Goal: Information Seeking & Learning: Learn about a topic

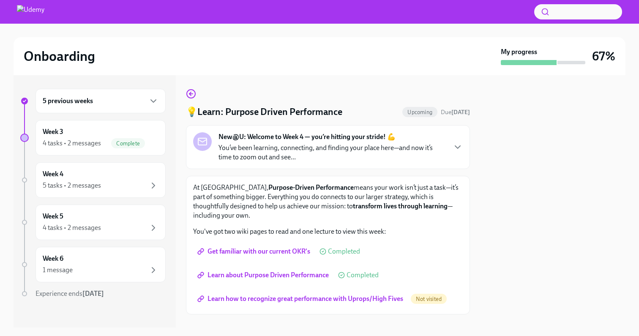
click at [281, 250] on span "Get familiar with our current OKR's" at bounding box center [254, 251] width 111 height 8
click at [300, 274] on span "Learn about Purpose Driven Performance" at bounding box center [264, 275] width 130 height 8
click at [299, 296] on span "Learn how to recognize great performance with Uprops/High Fives" at bounding box center [301, 299] width 204 height 8
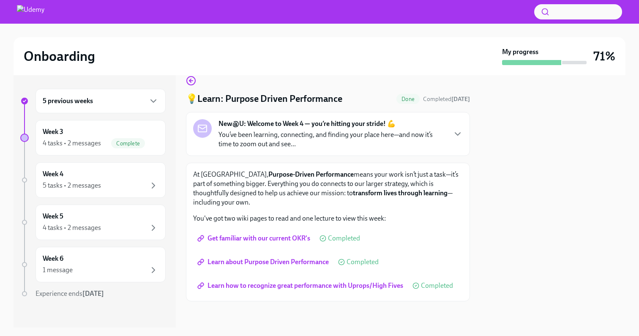
scroll to position [14, 0]
click at [191, 82] on icon "button" at bounding box center [191, 80] width 10 height 10
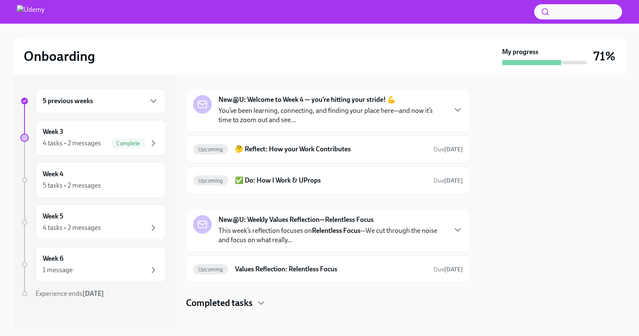
scroll to position [35, 0]
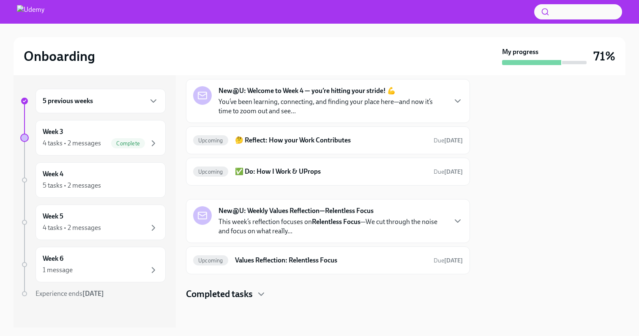
click at [247, 294] on h4 "Completed tasks" at bounding box center [219, 294] width 67 height 13
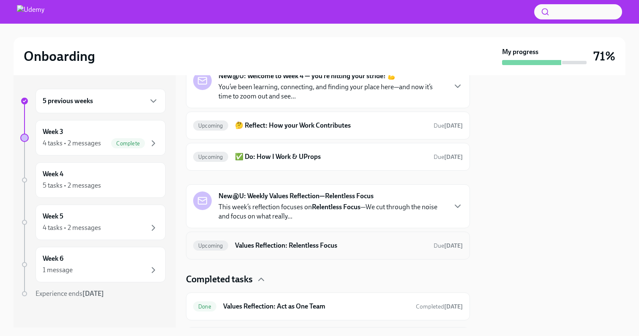
scroll to position [104, 0]
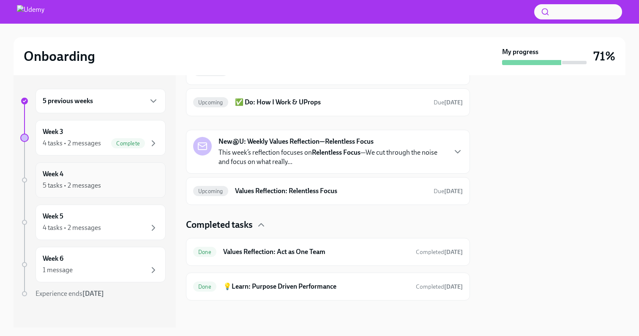
click at [114, 193] on div "Week 4 5 tasks • 2 messages" at bounding box center [101, 180] width 130 height 36
click at [74, 142] on div "4 tasks • 2 messages" at bounding box center [72, 143] width 58 height 9
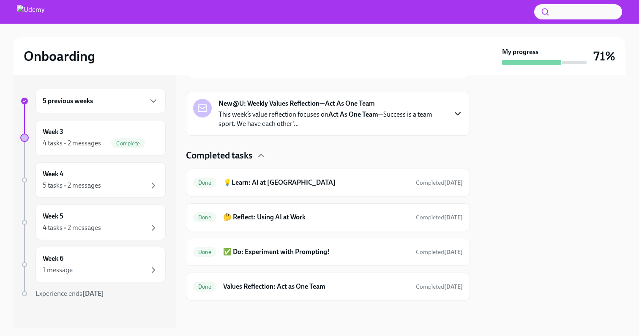
click at [455, 113] on icon "button" at bounding box center [457, 113] width 5 height 3
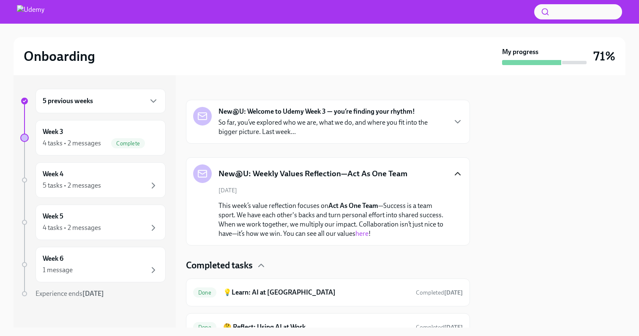
scroll to position [129, 0]
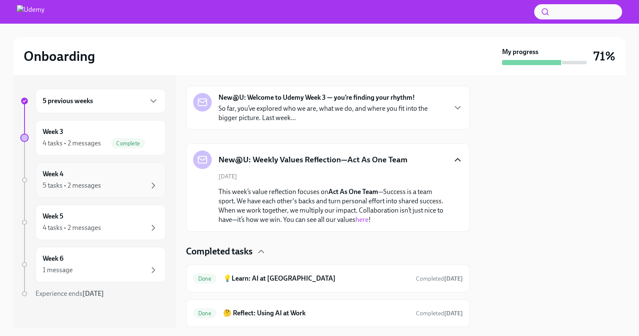
click at [128, 182] on div "5 tasks • 2 messages" at bounding box center [101, 186] width 116 height 10
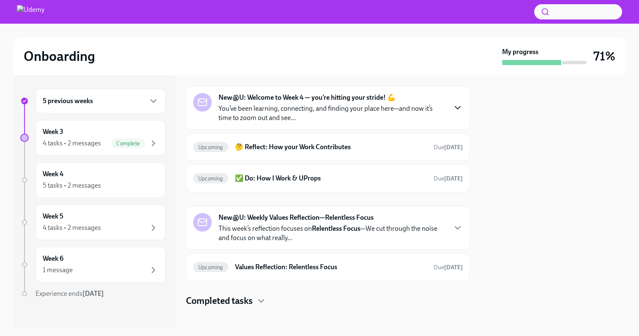
click at [453, 109] on icon "button" at bounding box center [458, 108] width 10 height 10
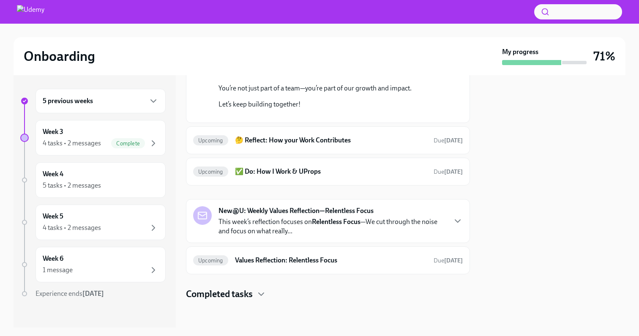
scroll to position [263, 0]
click at [279, 144] on h6 "🤔 Reflect: How your Work Contributes" at bounding box center [331, 140] width 192 height 9
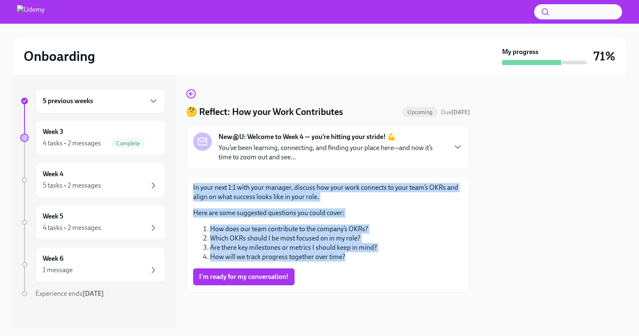
drag, startPoint x: 352, startPoint y: 260, endPoint x: 189, endPoint y: 189, distance: 178.0
click at [186, 189] on div "In your next 1:1 with your manager, discuss how your work connects to your team…" at bounding box center [328, 234] width 284 height 117
copy div "In your next 1:1 with your manager, discuss how your work connects to your team…"
click at [249, 274] on span "I'm ready for my conversation!" at bounding box center [244, 277] width 90 height 8
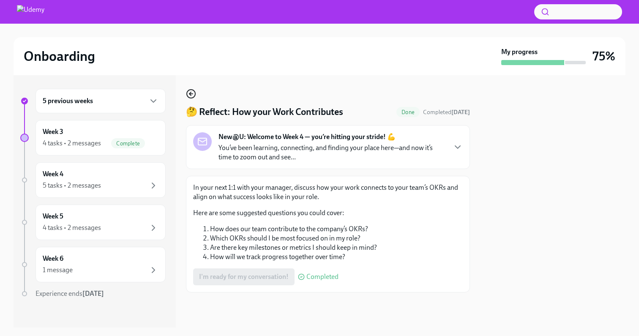
click at [192, 95] on icon "button" at bounding box center [191, 94] width 10 height 10
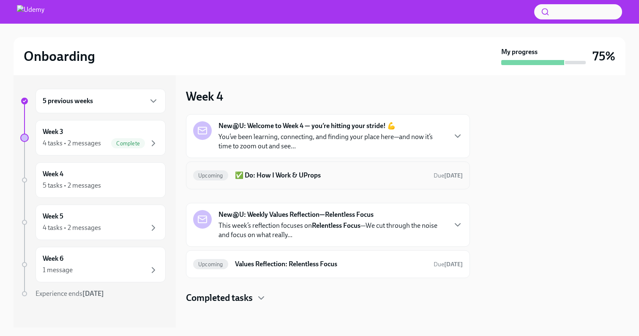
click at [287, 175] on h6 "✅ Do: How I Work & UProps" at bounding box center [331, 175] width 192 height 9
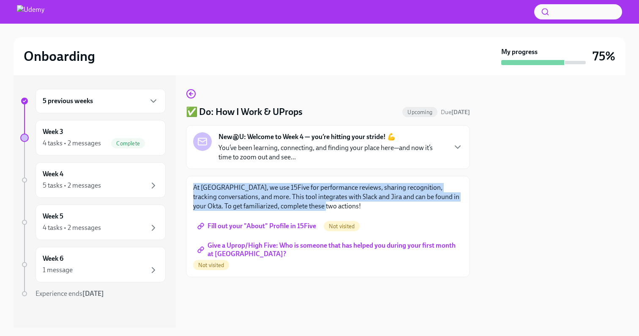
drag, startPoint x: 192, startPoint y: 186, endPoint x: 369, endPoint y: 213, distance: 179.2
click at [369, 213] on div "At [GEOGRAPHIC_DATA], we use 15Five for performance reviews, sharing recognitio…" at bounding box center [328, 226] width 284 height 101
copy p "At [GEOGRAPHIC_DATA], we use 15Five for performance reviews, sharing recognitio…"
click at [282, 227] on span "Fill out your "About" Profile in 15Five" at bounding box center [257, 226] width 117 height 8
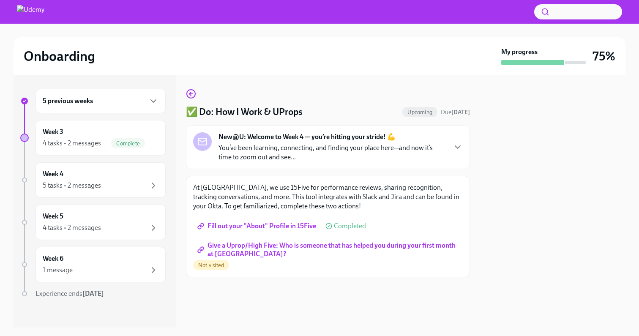
click at [278, 246] on span "Give a Uprop/High Five: Who is someone that has helped you during your first mo…" at bounding box center [328, 250] width 258 height 8
drag, startPoint x: 276, startPoint y: 256, endPoint x: 160, endPoint y: 1, distance: 280.2
click at [88, 179] on div "Week 4 5 tasks • 2 messages" at bounding box center [101, 180] width 116 height 21
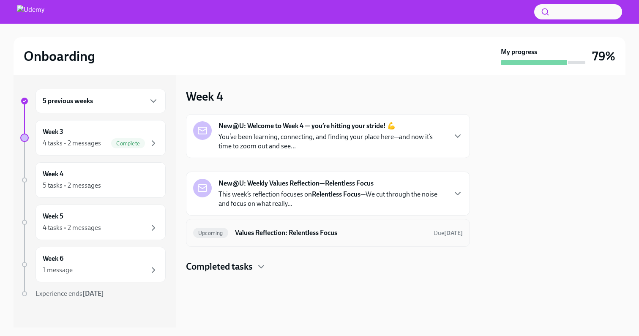
click at [298, 233] on h6 "Values Reflection: Relentless Focus" at bounding box center [331, 232] width 192 height 9
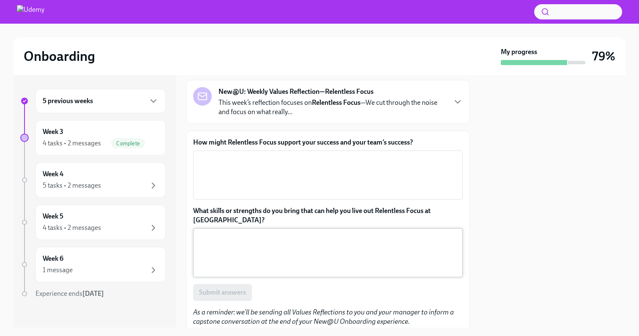
scroll to position [22, 0]
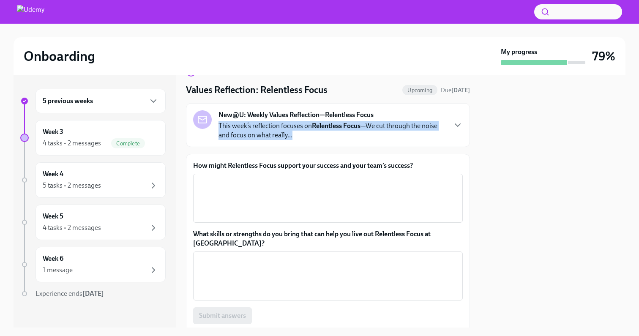
drag, startPoint x: 293, startPoint y: 138, endPoint x: 217, endPoint y: 127, distance: 76.4
click at [217, 127] on div "New@U: Weekly Values Reflection—Relentless Focus This week’s reflection focuses…" at bounding box center [319, 125] width 253 height 30
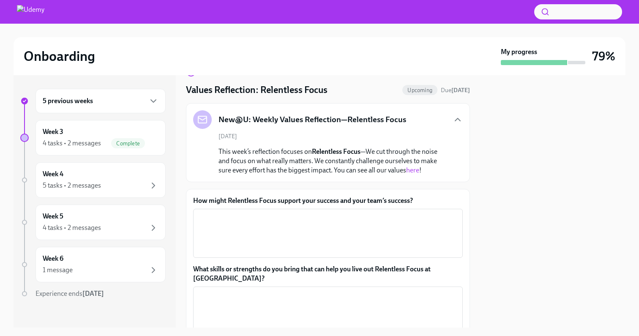
copy p "This week’s reflection focuses on Relentless Focus —We cut through the noise an…"
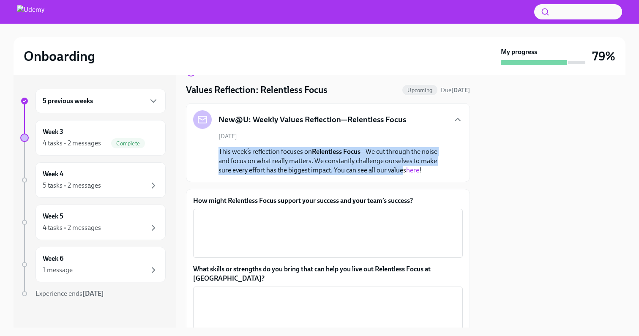
drag, startPoint x: 219, startPoint y: 152, endPoint x: 404, endPoint y: 171, distance: 185.8
click at [404, 171] on p "This week’s reflection focuses on Relentless Focus —We cut through the noise an…" at bounding box center [334, 161] width 231 height 28
copy p "This week’s reflection focuses on Relentless Focus —We cut through the noise an…"
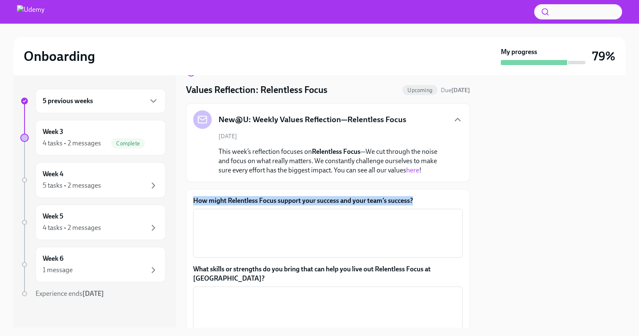
drag, startPoint x: 421, startPoint y: 201, endPoint x: 193, endPoint y: 200, distance: 227.9
click at [191, 198] on div "How might Relentless Focus support your success and your team’s success? x ​ Wh…" at bounding box center [328, 290] width 284 height 203
copy label "How might Relentless Focus support your success and your team’s success?"
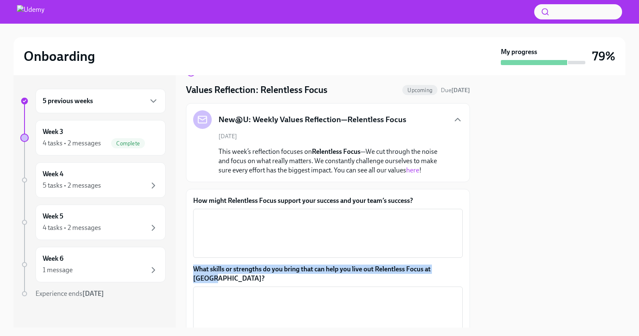
drag, startPoint x: 219, startPoint y: 280, endPoint x: 236, endPoint y: 284, distance: 16.5
click at [191, 269] on div "How might Relentless Focus support your success and your team’s success? x ​ Wh…" at bounding box center [328, 290] width 284 height 203
copy label "What skills or strengths do you bring that can help you live out Relentless Foc…"
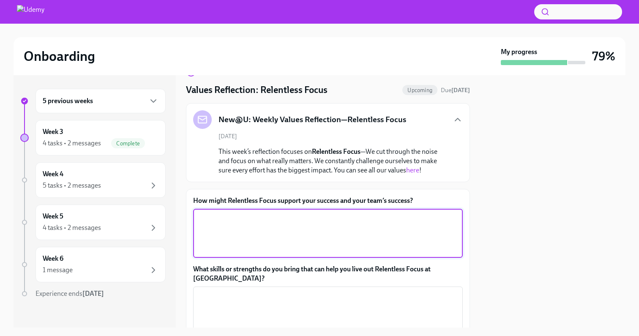
click at [238, 221] on textarea "How might Relentless Focus support your success and your team’s success?" at bounding box center [328, 233] width 260 height 41
paste textarea "Relentless Focus helps us prioritize what truly drives impact, avoid distractio…"
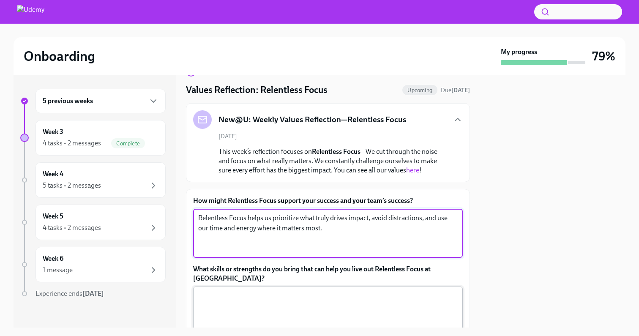
type textarea "Relentless Focus helps us prioritize what truly drives impact, avoid distractio…"
click at [264, 290] on div "x ​" at bounding box center [328, 311] width 270 height 49
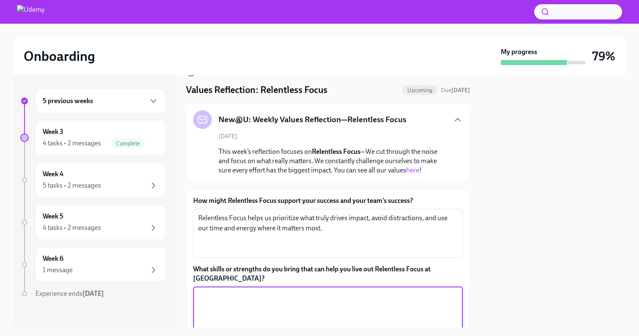
paste textarea "I bring prioritization, discipline, and a results-driven mindset—always working…"
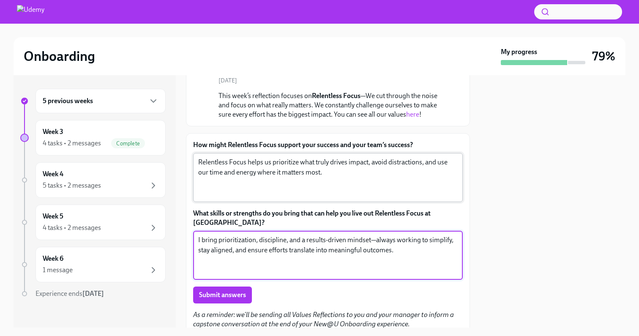
scroll to position [113, 0]
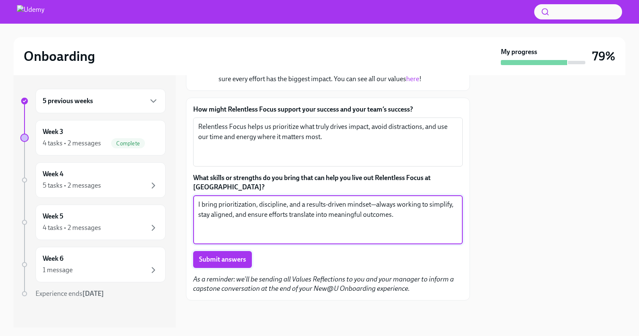
type textarea "I bring prioritization, discipline, and a results-driven mindset—always working…"
click at [220, 263] on span "Submit answers" at bounding box center [222, 259] width 47 height 8
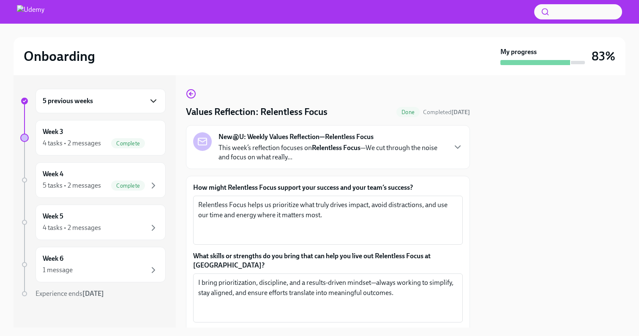
click at [148, 102] on icon "button" at bounding box center [153, 101] width 10 height 10
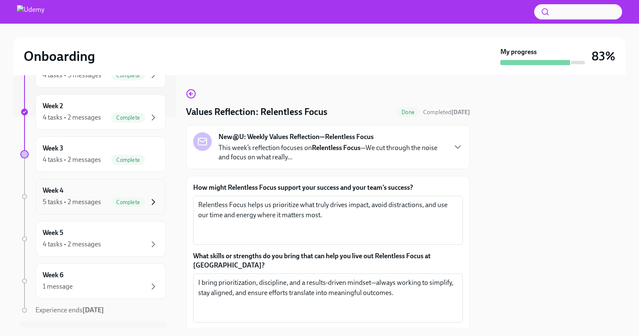
scroll to position [232, 0]
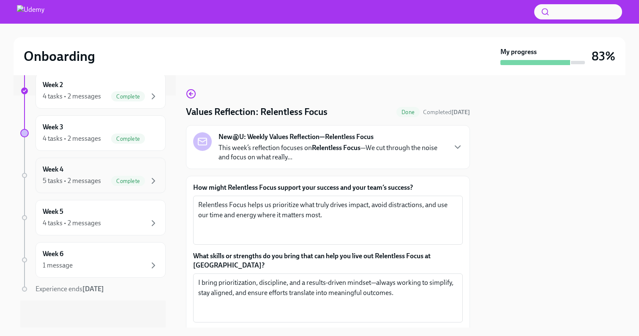
click at [118, 175] on div "Week 4 5 tasks • 2 messages Complete" at bounding box center [101, 175] width 116 height 21
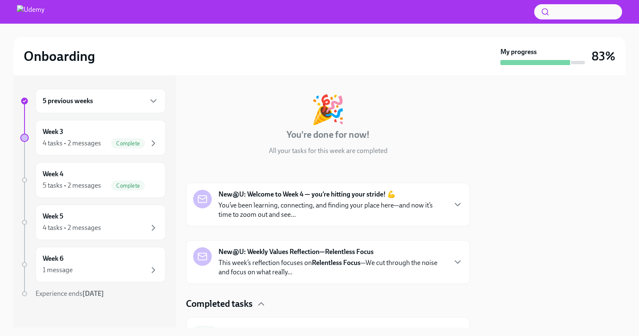
scroll to position [30, 0]
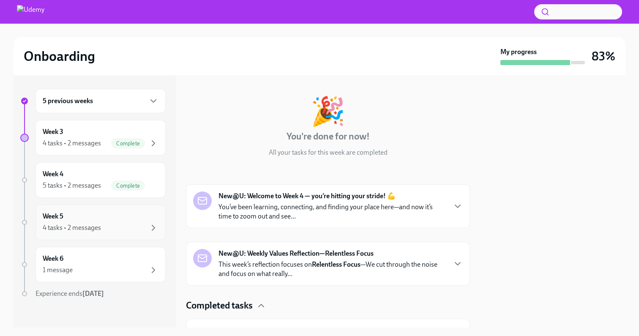
click at [131, 220] on div "Week 5 4 tasks • 2 messages" at bounding box center [101, 222] width 116 height 21
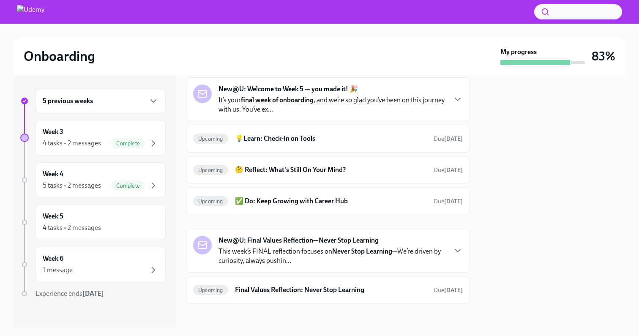
scroll to position [40, 0]
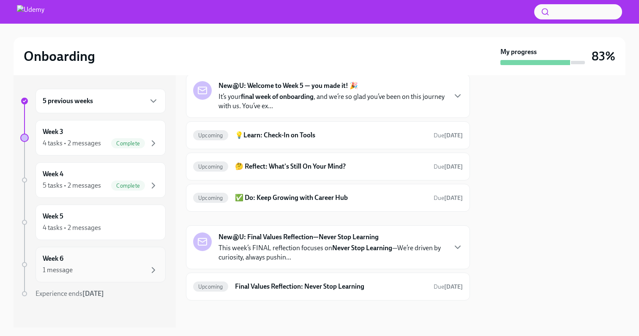
click at [82, 270] on div "1 message" at bounding box center [101, 270] width 116 height 10
